Goal: Find specific page/section: Find specific page/section

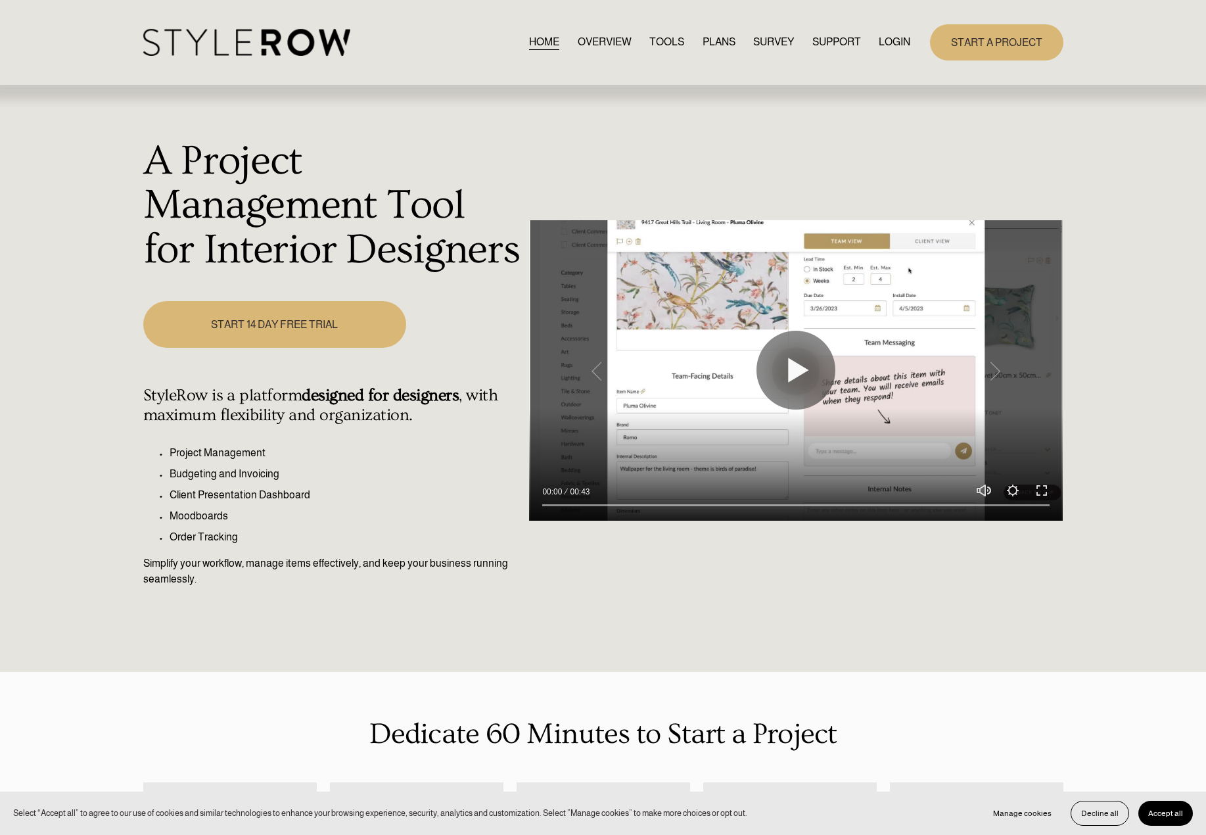
click at [898, 34] on link "LOGIN" at bounding box center [895, 43] width 32 height 18
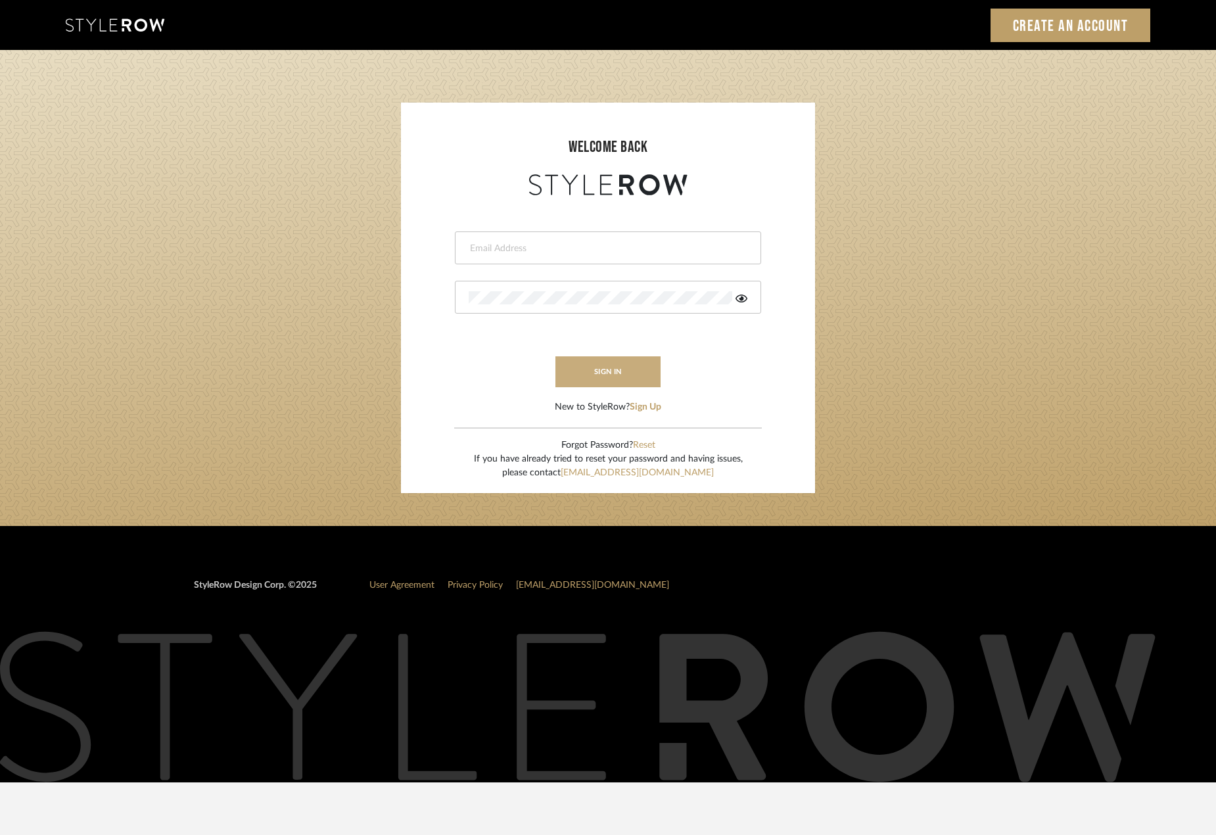
type input "madeleine@studiodb.com"
click at [575, 368] on button "sign in" at bounding box center [607, 371] width 105 height 31
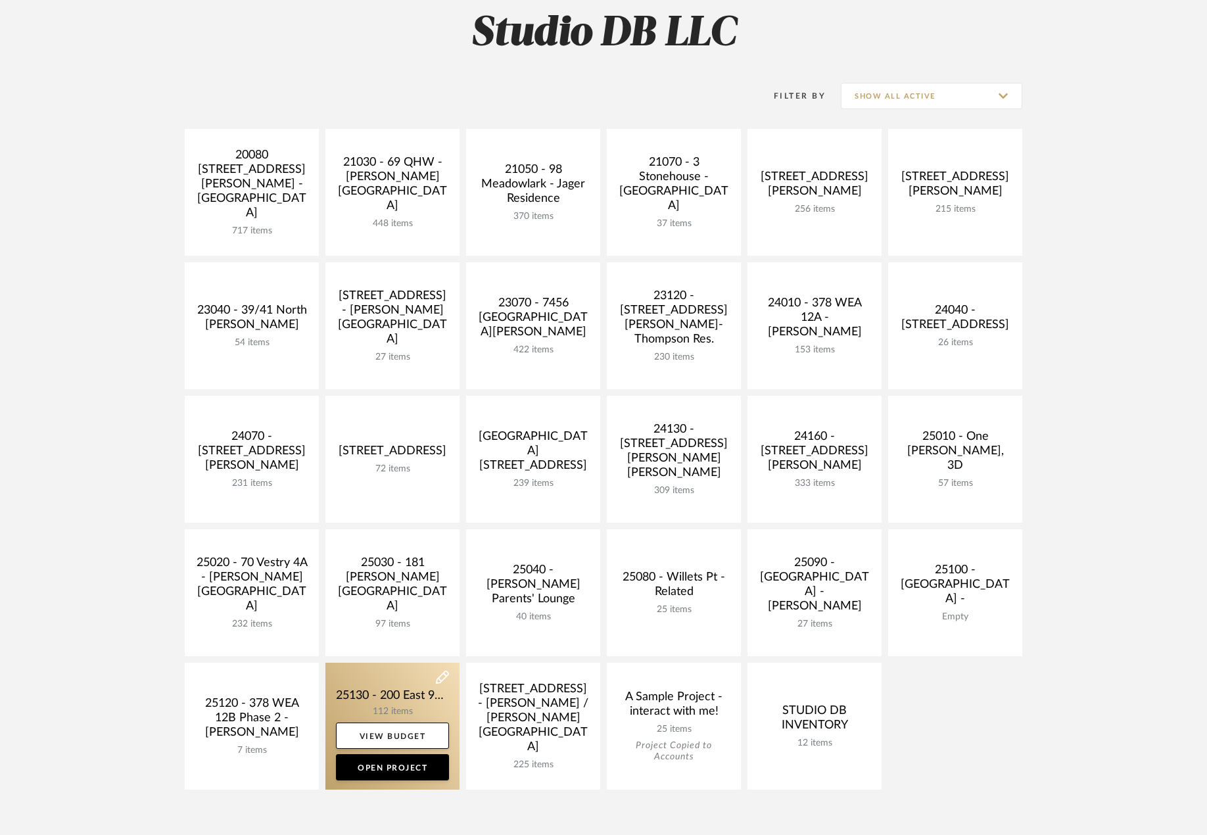
click at [405, 699] on link at bounding box center [392, 726] width 134 height 127
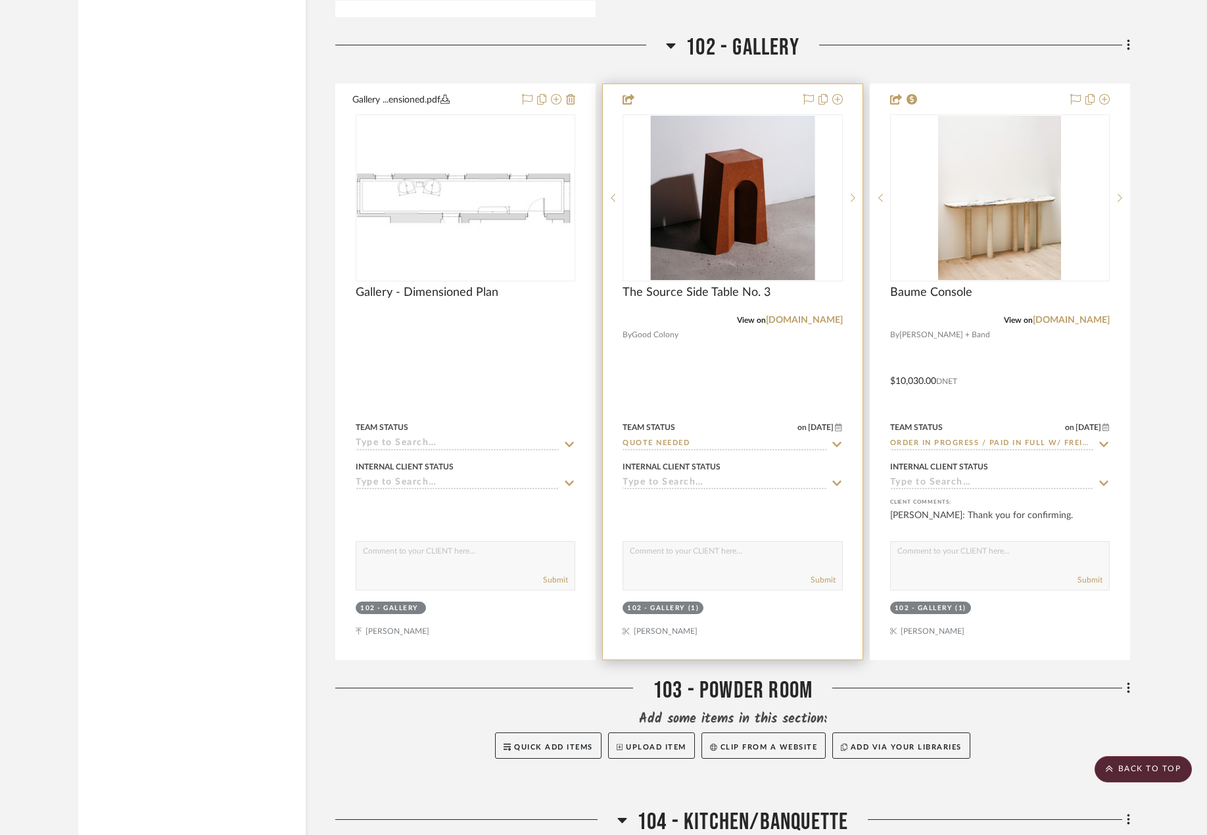
scroll to position [5258, 0]
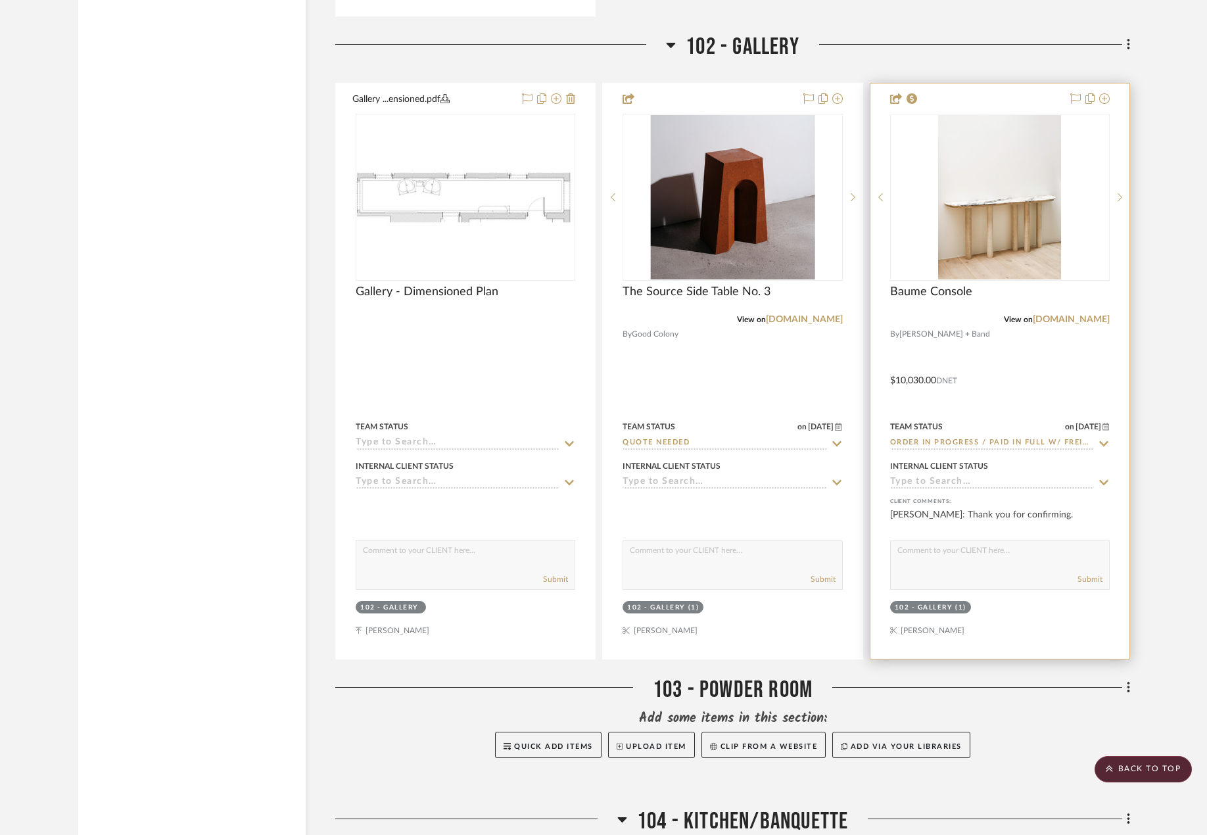
click at [961, 405] on div at bounding box center [999, 370] width 259 height 575
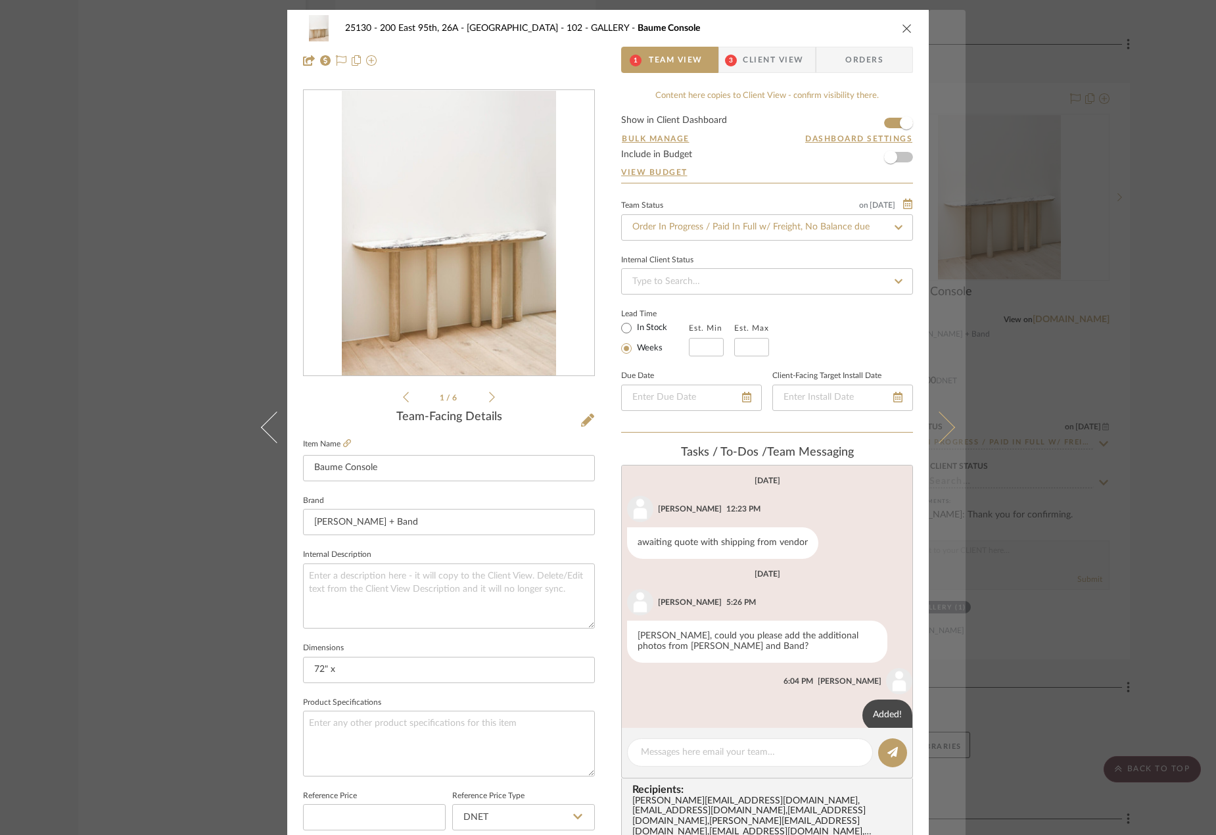
scroll to position [129, 0]
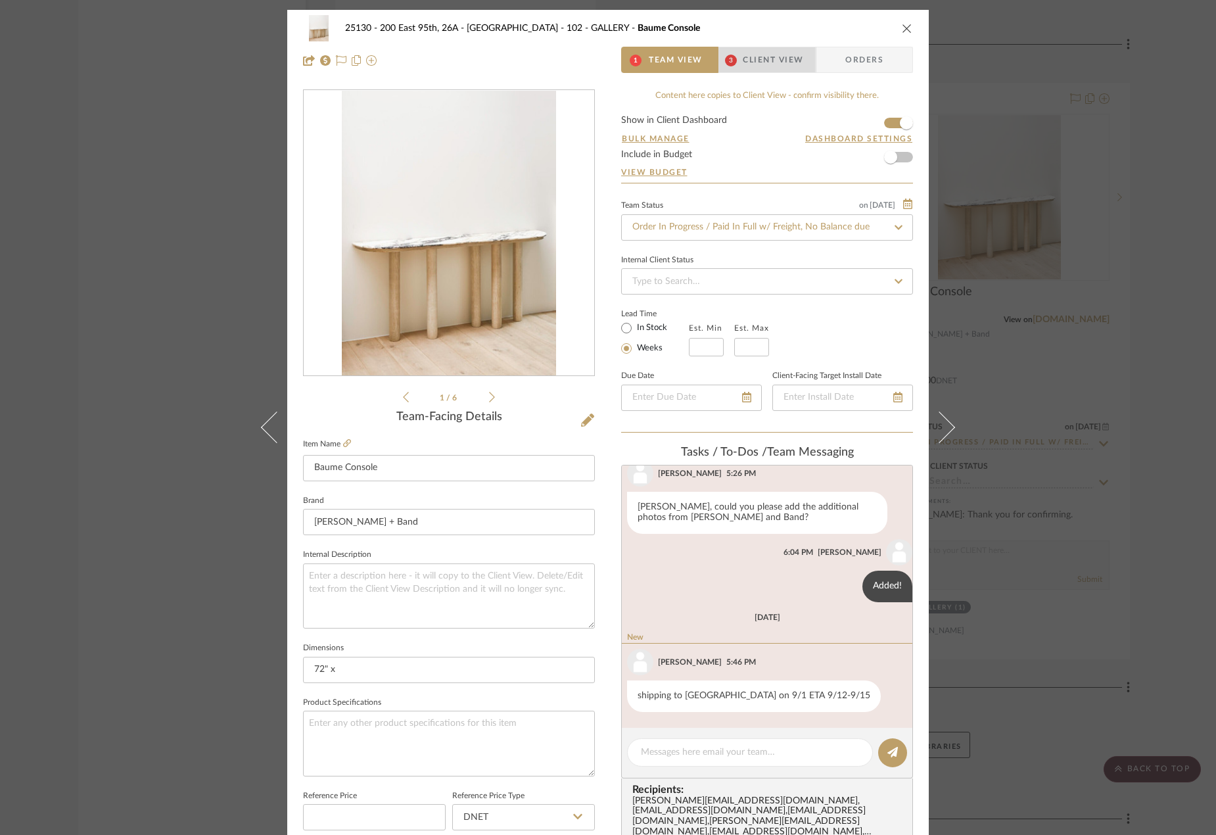
click at [746, 68] on span "Client View" at bounding box center [773, 60] width 60 height 26
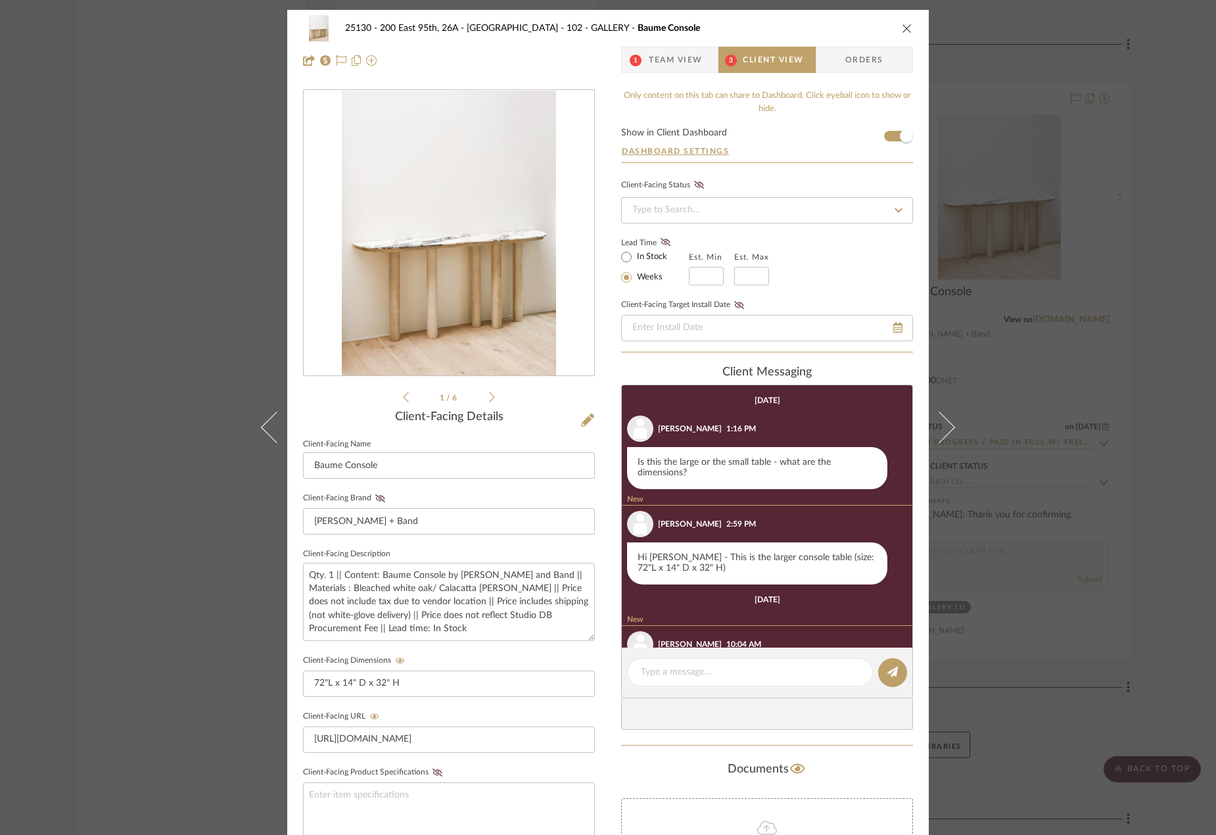
scroll to position [147, 0]
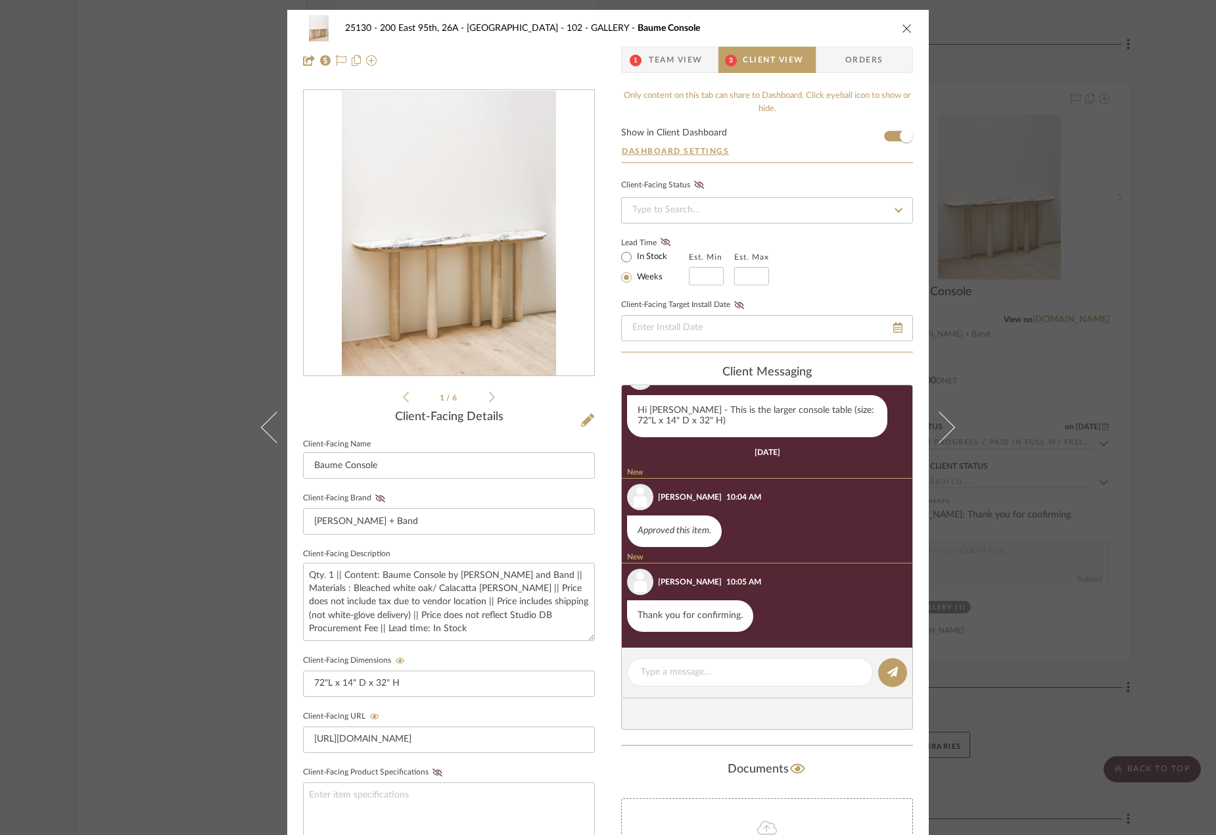
click at [1107, 501] on div "25130 - 200 East 95th, 26A - Kosheleva 102 - GALLERY Baume Console 1 Team View …" at bounding box center [608, 417] width 1216 height 835
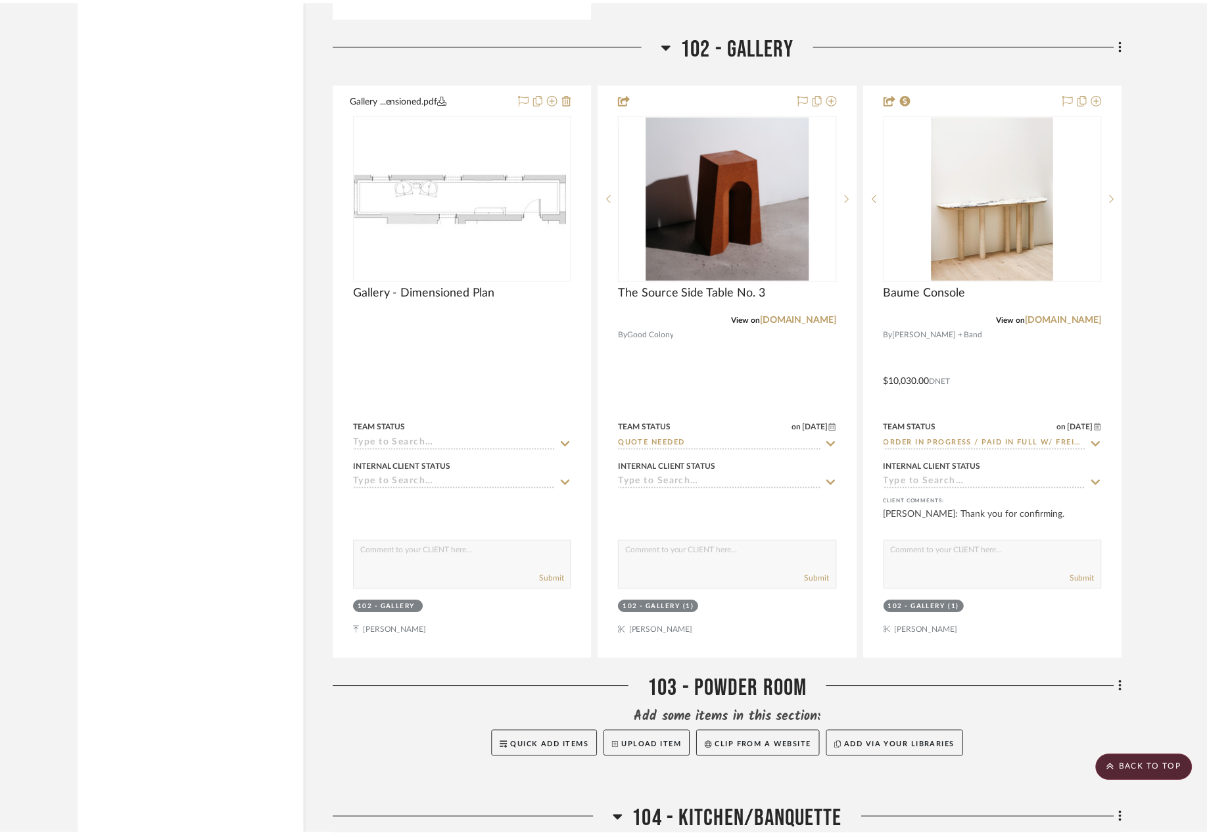
scroll to position [5258, 0]
